Goal: Use online tool/utility: Use online tool/utility

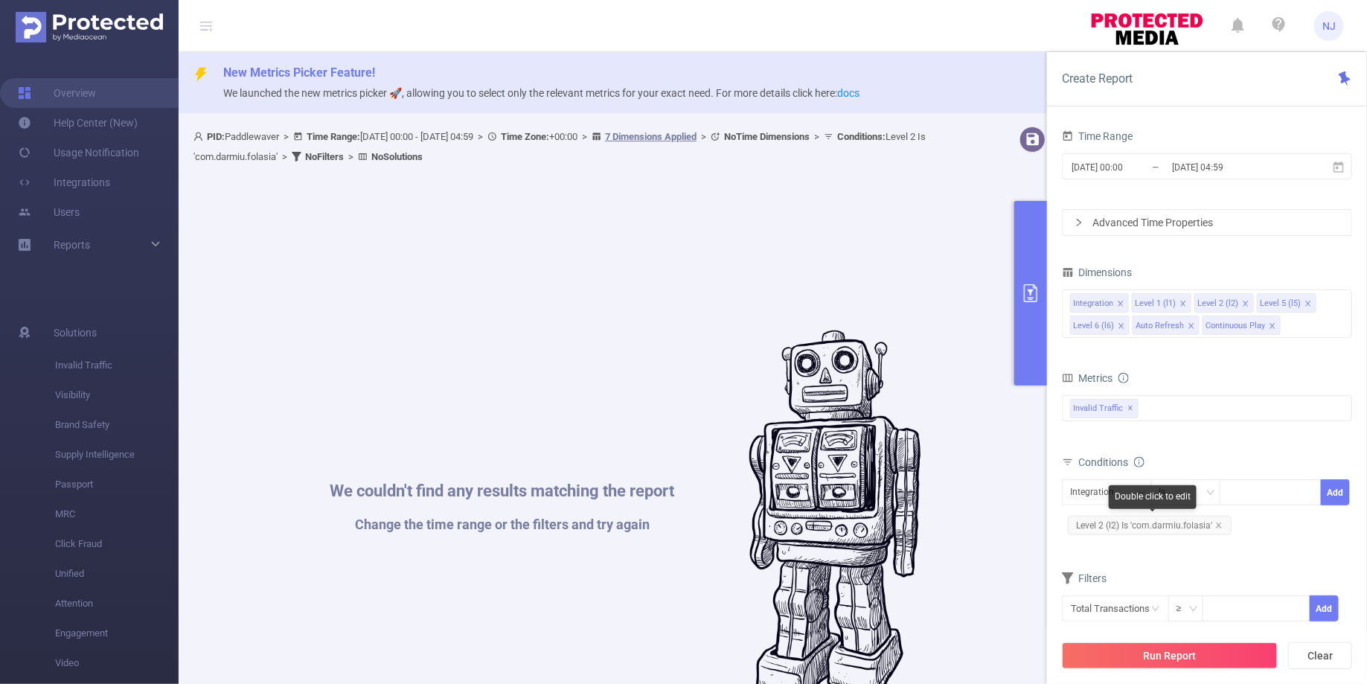
click at [1219, 516] on span "Level 2 (l2) Is 'com.darmiu.folasia'" at bounding box center [1150, 525] width 164 height 19
click at [1220, 522] on icon "icon: close" at bounding box center [1218, 525] width 7 height 7
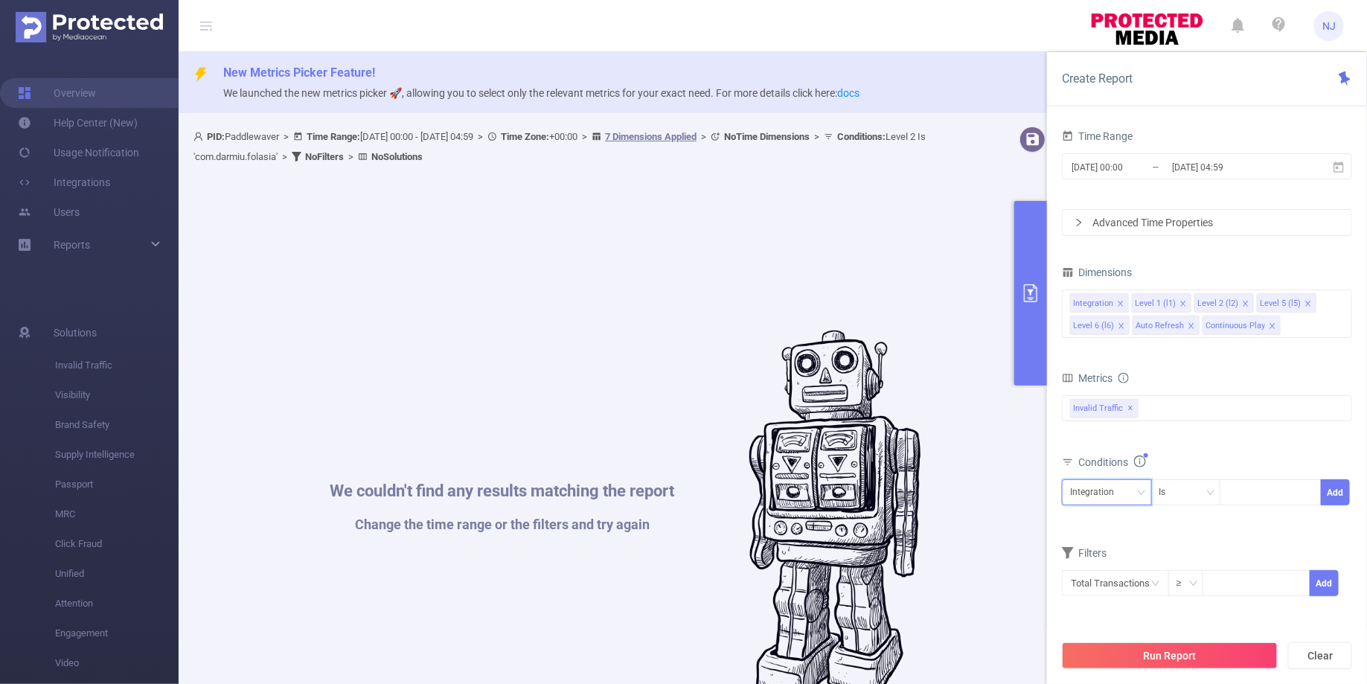
click at [1110, 489] on div "Integration" at bounding box center [1097, 492] width 54 height 25
click at [1095, 566] on li "Level 2 (l2)" at bounding box center [1109, 569] width 94 height 24
click at [1239, 485] on div at bounding box center [1271, 492] width 86 height 25
paste input "free.tube.premium.advanced.tuber"
type input "free.tube.premium.advanced.tuber"
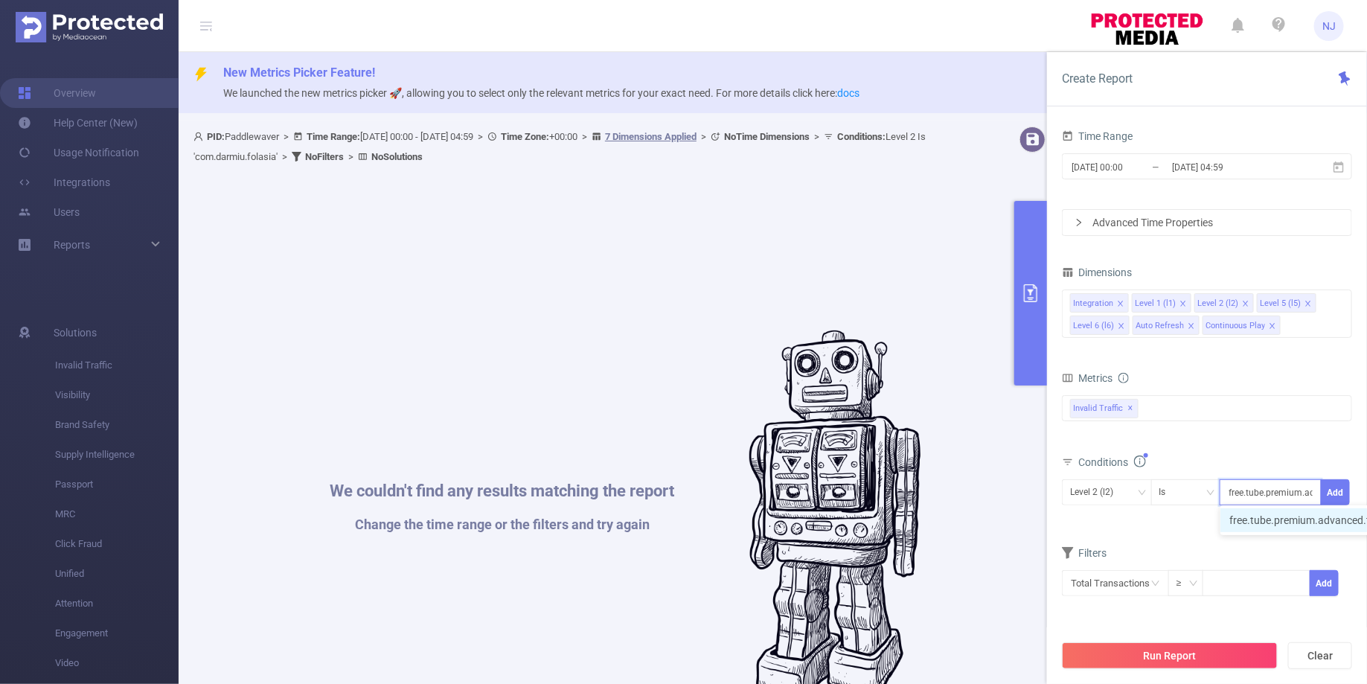
scroll to position [0, 52]
click at [1317, 514] on li "free.tube.premium.advanced.tuber" at bounding box center [1317, 520] width 194 height 24
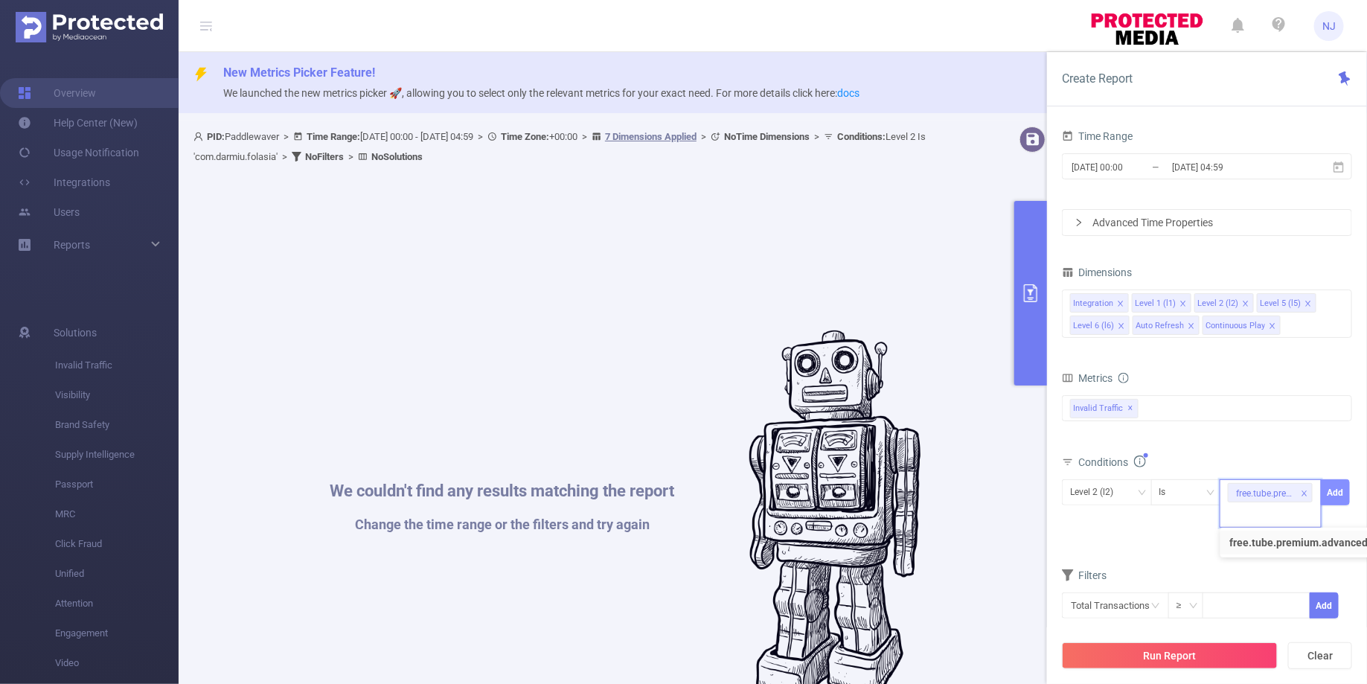
click at [1337, 486] on button "Add" at bounding box center [1335, 492] width 29 height 26
click at [1232, 659] on button "Run Report" at bounding box center [1170, 655] width 216 height 27
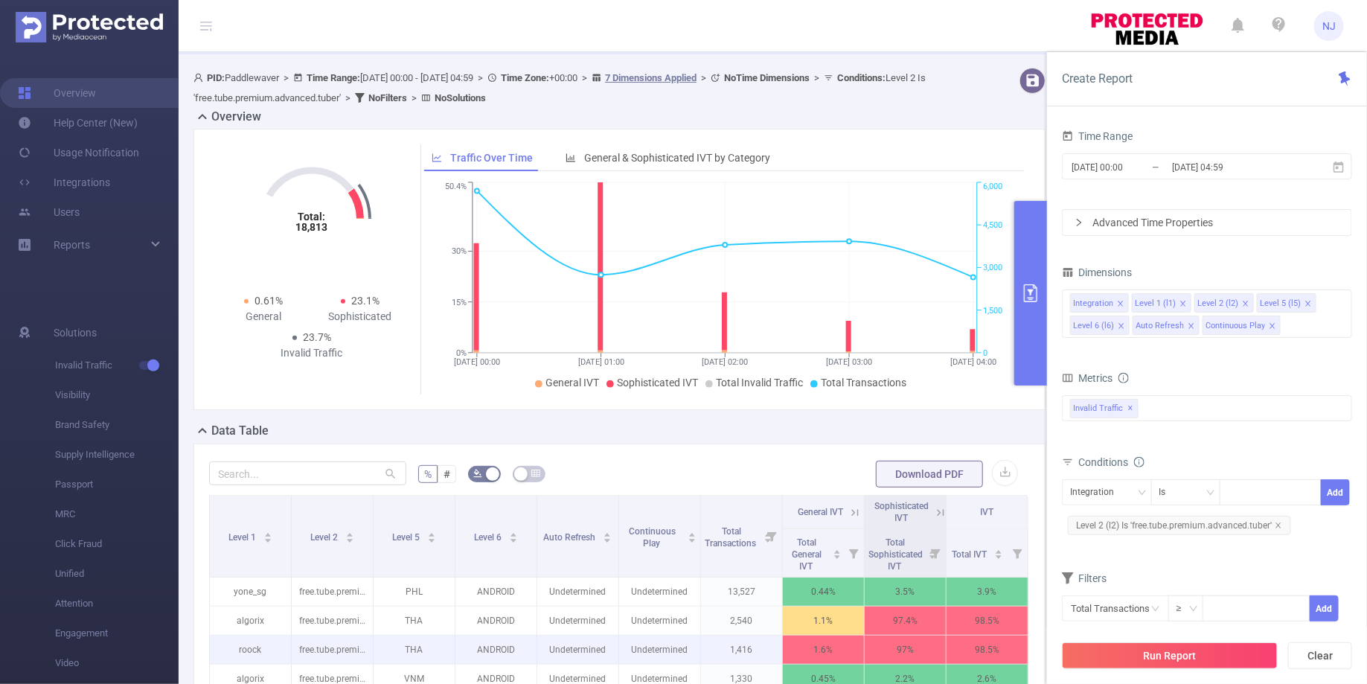
scroll to position [256, 0]
